Goal: Information Seeking & Learning: Learn about a topic

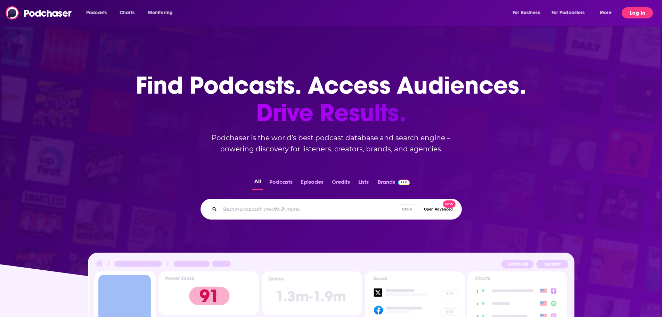
click at [635, 11] on button "Log In" at bounding box center [637, 12] width 31 height 11
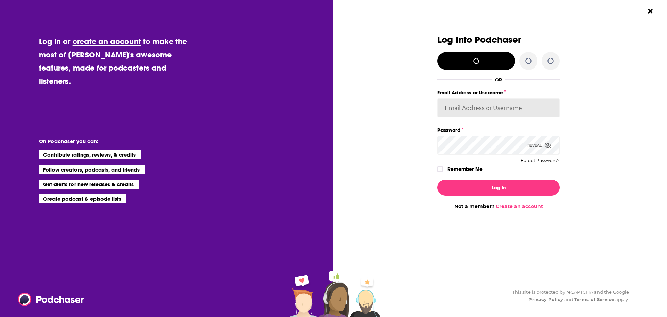
type input "[PERSON_NAME][EMAIL_ADDRESS][DOMAIN_NAME]"
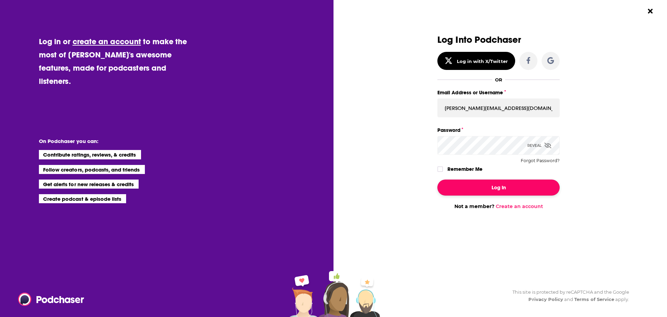
click at [490, 190] on button "Log In" at bounding box center [499, 187] width 122 height 16
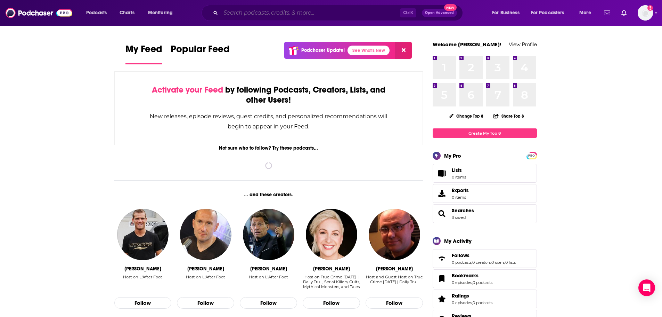
click at [243, 14] on input "Search podcasts, credits, & more..." at bounding box center [310, 12] width 179 height 11
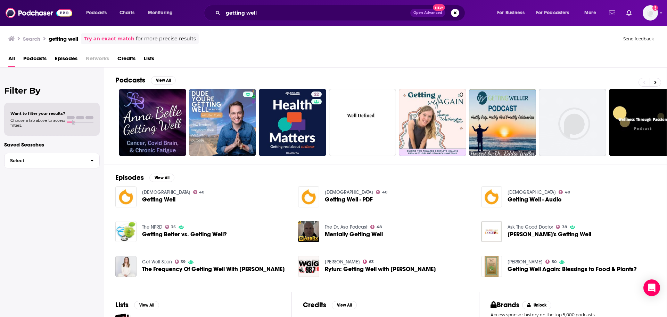
click at [287, 6] on div "getting well Open Advanced New" at bounding box center [334, 13] width 261 height 16
click at [285, 14] on input "getting well" at bounding box center [316, 12] width 187 height 11
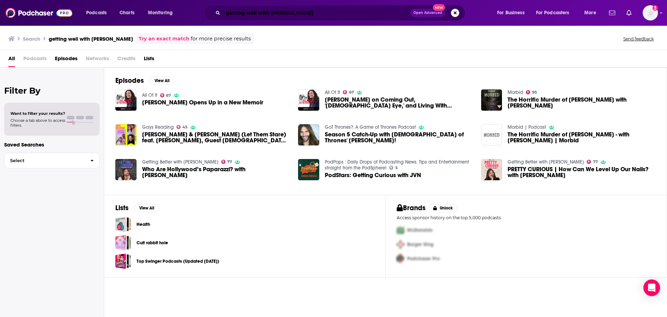
click at [252, 16] on input "getting well with [PERSON_NAME]" at bounding box center [316, 12] width 187 height 11
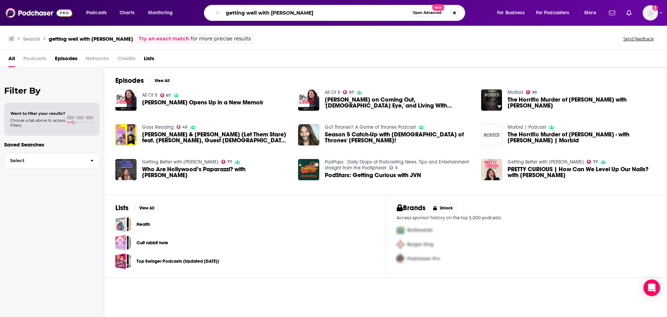
click at [252, 16] on input "getting well with [PERSON_NAME]" at bounding box center [316, 12] width 187 height 11
type input "getting better with [PERSON_NAME]"
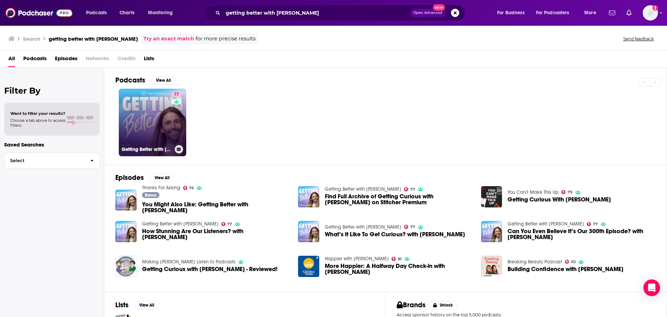
click at [145, 109] on link "77 Getting Better with [PERSON_NAME]" at bounding box center [152, 122] width 67 height 67
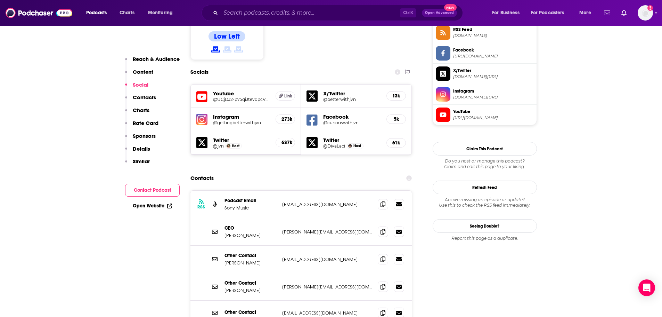
scroll to position [591, 0]
